Goal: Browse casually

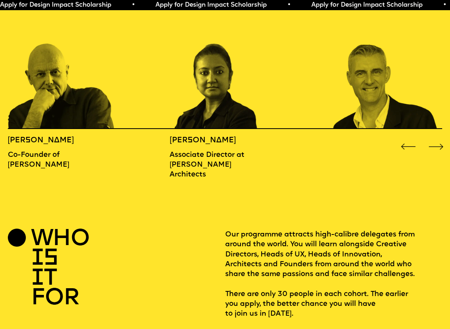
scroll to position [707, 0]
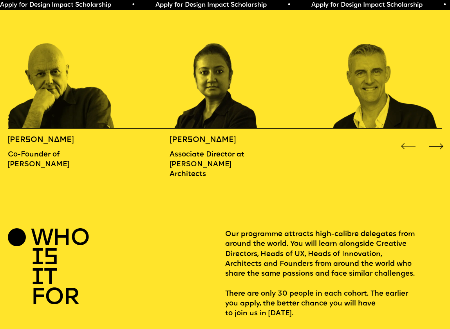
click at [436, 137] on div "Next slide" at bounding box center [436, 146] width 18 height 18
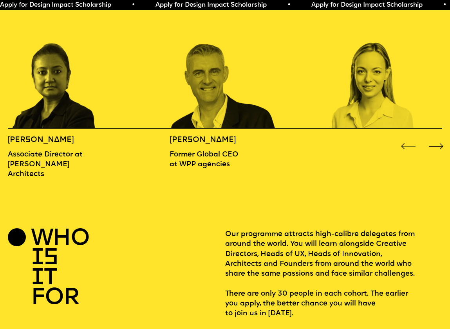
click at [436, 137] on div "Next slide" at bounding box center [436, 146] width 18 height 18
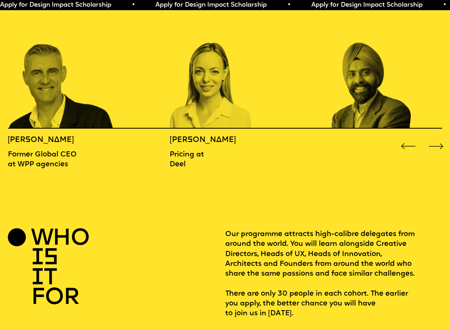
click at [436, 137] on div "Next slide" at bounding box center [436, 146] width 18 height 18
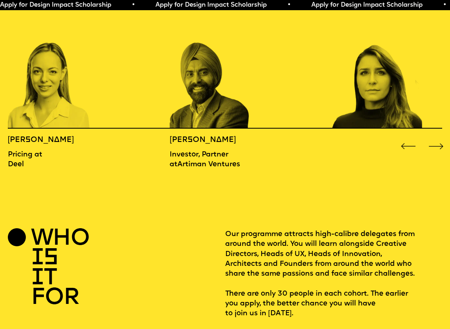
click at [435, 137] on div "Next slide" at bounding box center [436, 146] width 18 height 18
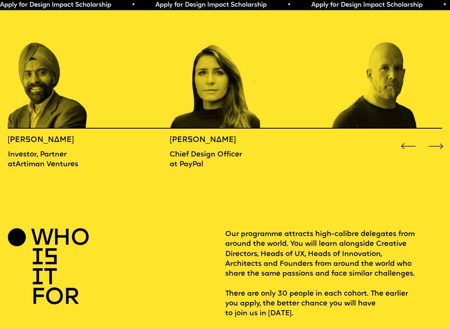
click at [436, 137] on div "Next slide" at bounding box center [436, 146] width 18 height 18
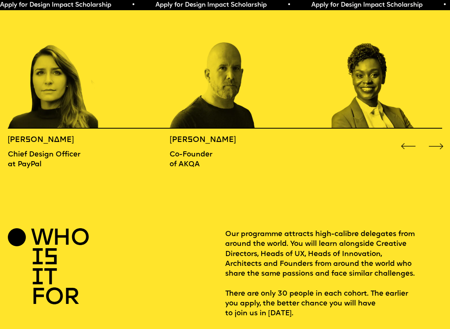
click at [436, 137] on div "Next slide" at bounding box center [436, 146] width 18 height 18
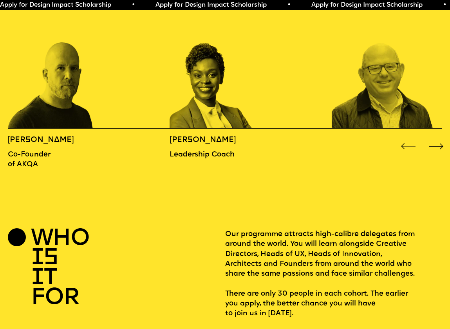
click at [436, 137] on div "Next slide" at bounding box center [436, 146] width 18 height 18
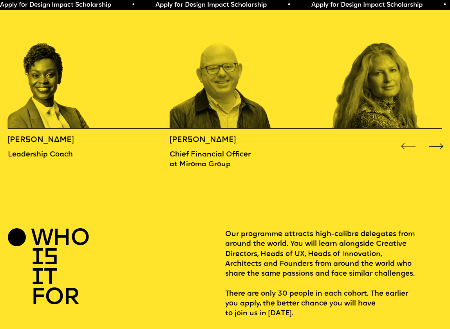
click at [436, 137] on div "Next slide" at bounding box center [436, 146] width 18 height 18
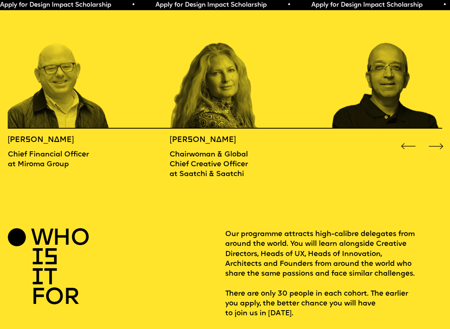
click at [436, 137] on div "Next slide" at bounding box center [436, 146] width 18 height 18
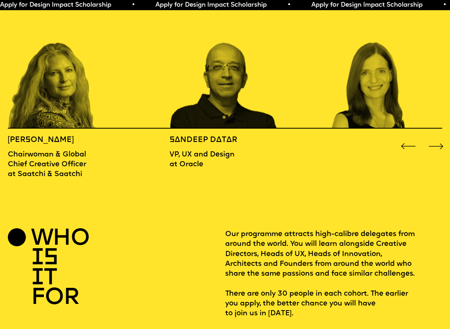
click at [436, 137] on div "Next slide" at bounding box center [436, 146] width 18 height 18
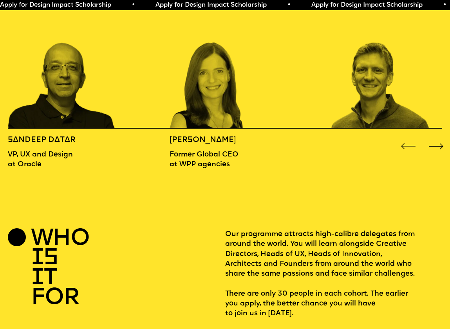
click at [436, 137] on div "Next slide" at bounding box center [436, 146] width 18 height 18
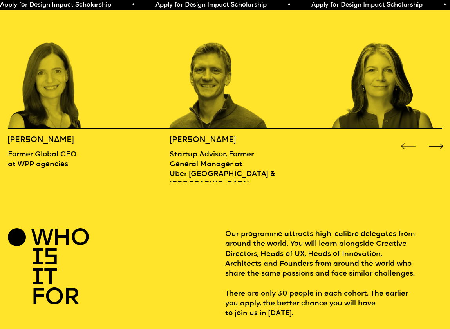
click at [436, 137] on div "Next slide" at bounding box center [436, 146] width 18 height 18
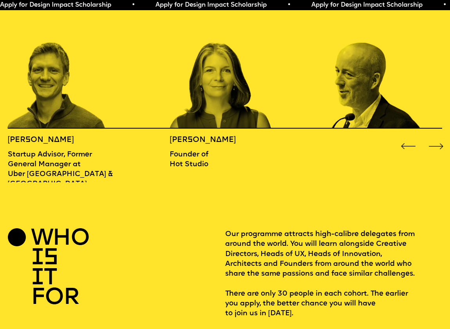
click at [436, 137] on div "Next slide" at bounding box center [436, 146] width 18 height 18
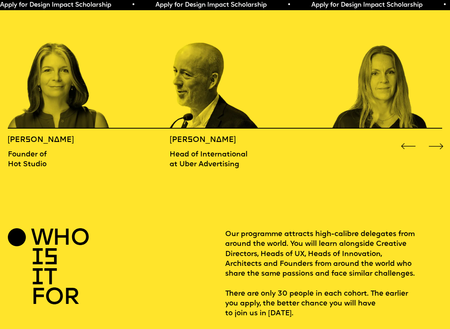
click at [436, 137] on div "Next slide" at bounding box center [436, 146] width 18 height 18
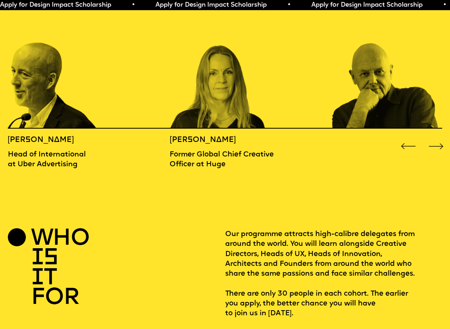
click at [436, 137] on div "Next slide" at bounding box center [436, 146] width 18 height 18
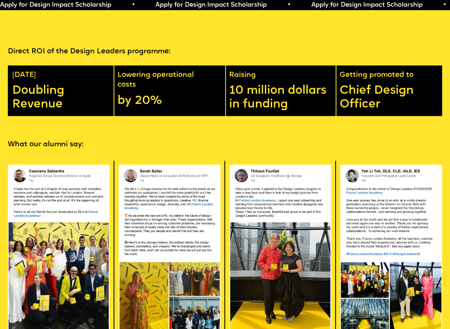
scroll to position [1138, 0]
